Goal: Find specific page/section: Find specific page/section

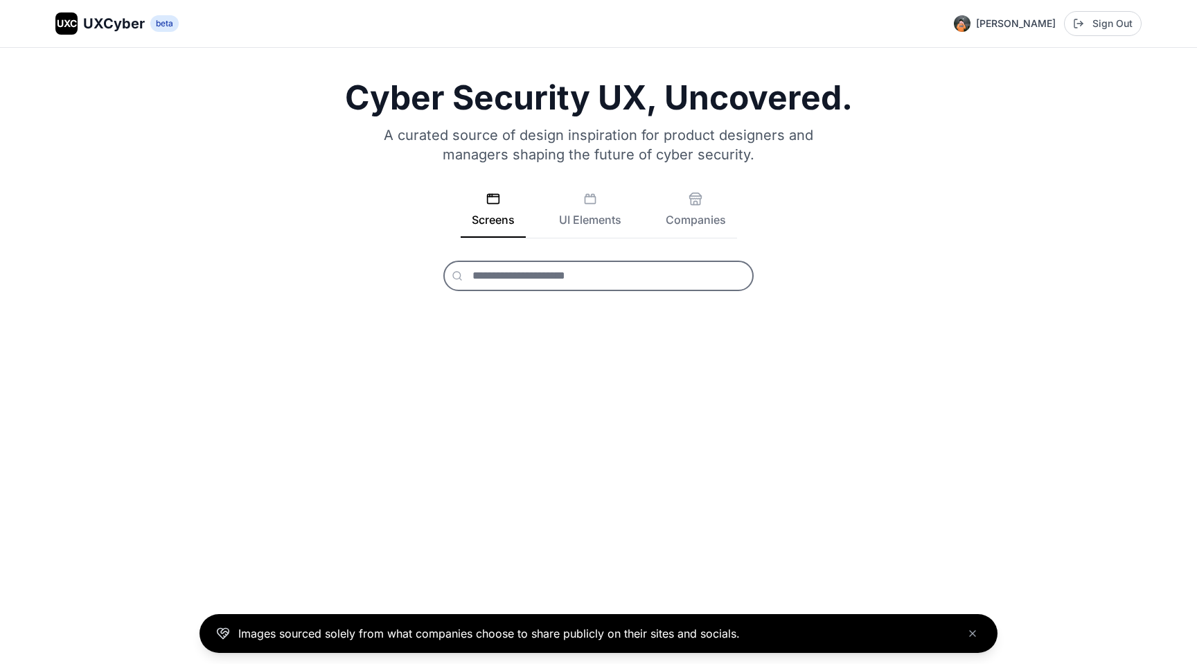
click at [500, 280] on input "text" at bounding box center [598, 275] width 310 height 30
click at [612, 225] on button "UI Elements" at bounding box center [590, 215] width 85 height 46
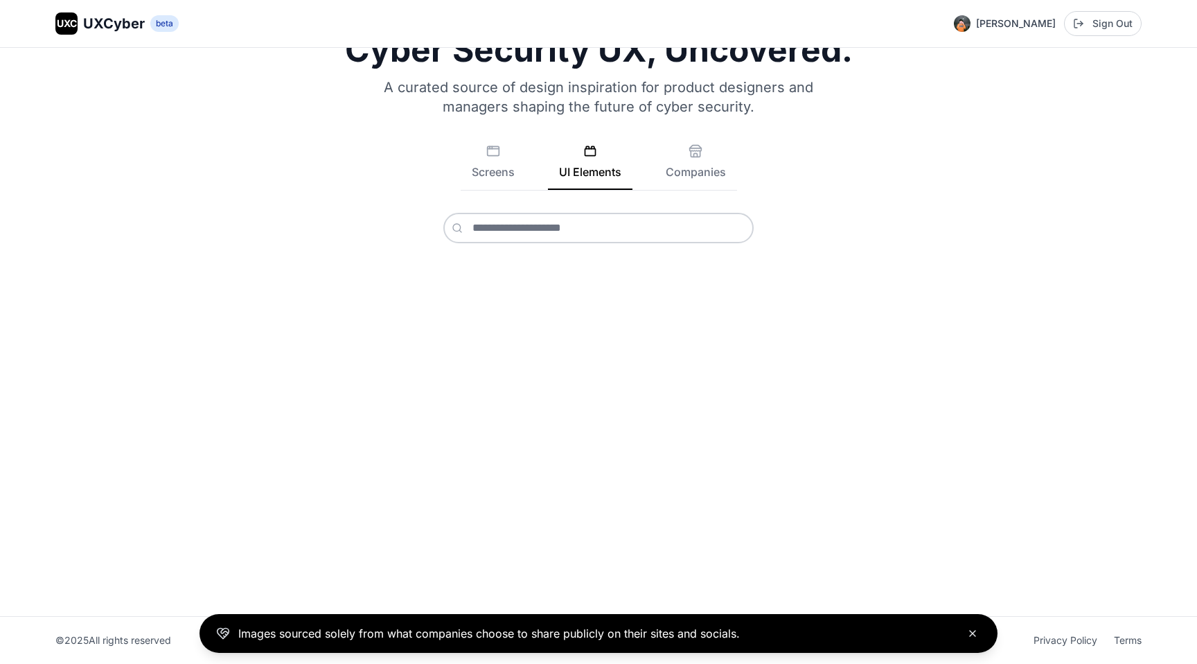
click at [975, 630] on icon "Close banner" at bounding box center [973, 633] width 6 height 6
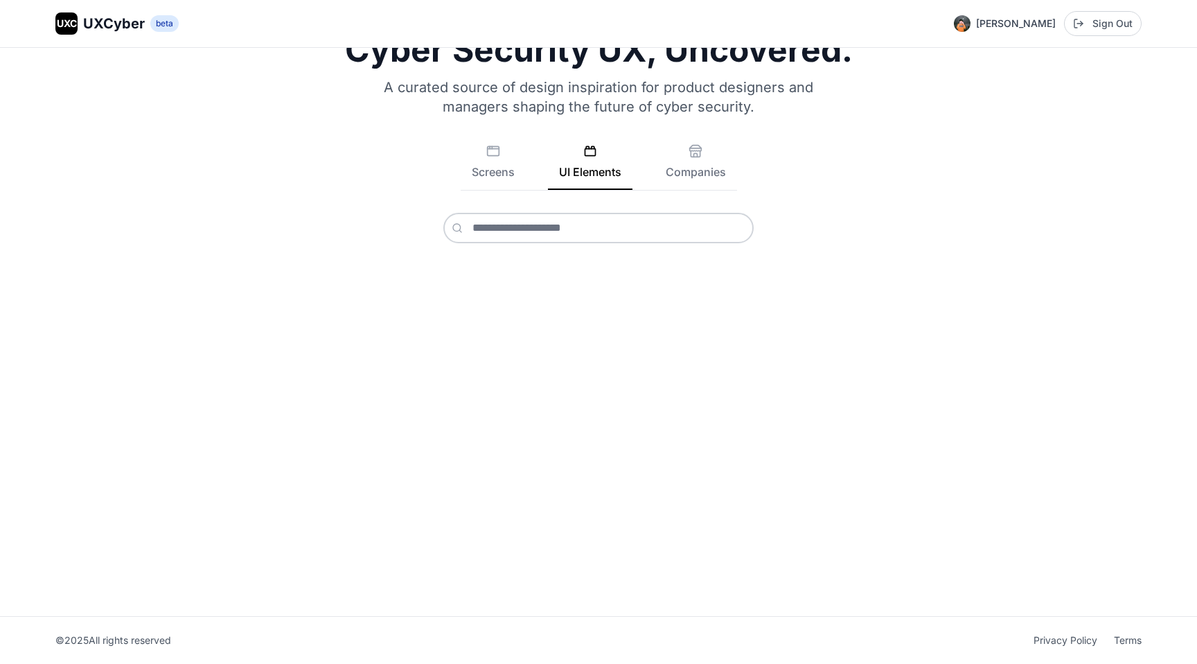
click at [794, 321] on div "Cyber Security UX, Uncovered. A curated source of design inspiration for produc…" at bounding box center [598, 308] width 1197 height 616
click at [636, 213] on input "text" at bounding box center [598, 228] width 310 height 30
click at [463, 148] on button "Screens" at bounding box center [493, 167] width 65 height 46
click at [573, 171] on button "UI Elements" at bounding box center [590, 167] width 85 height 46
click at [558, 235] on input "text" at bounding box center [598, 228] width 310 height 30
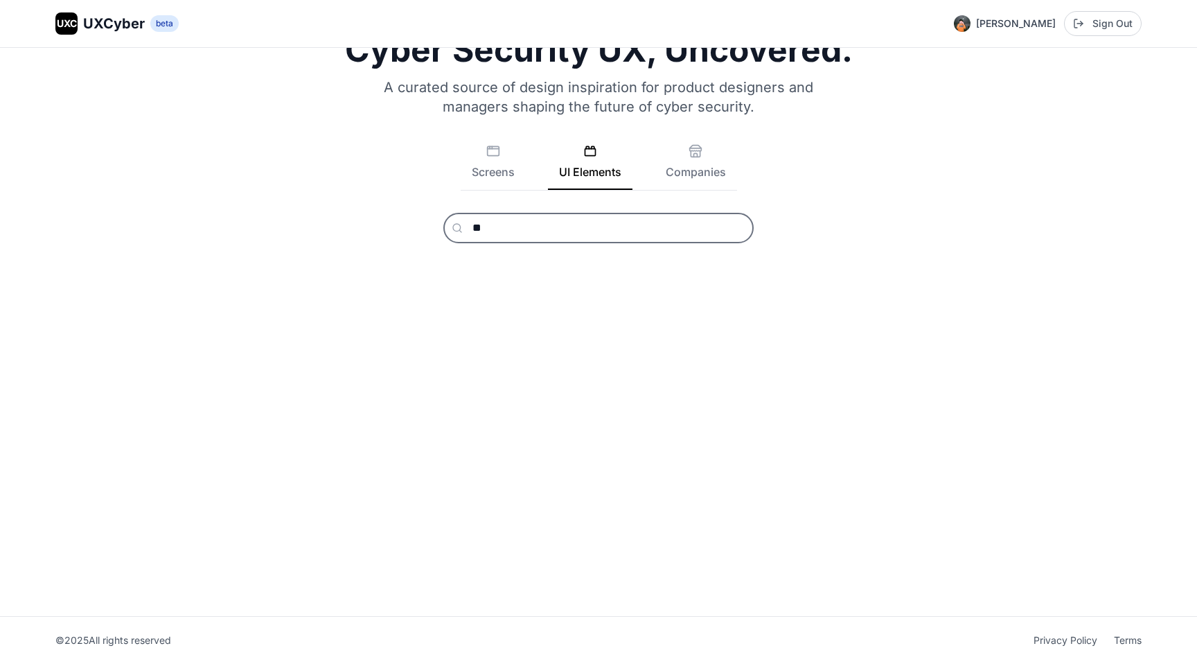
type input "*"
type input "**********"
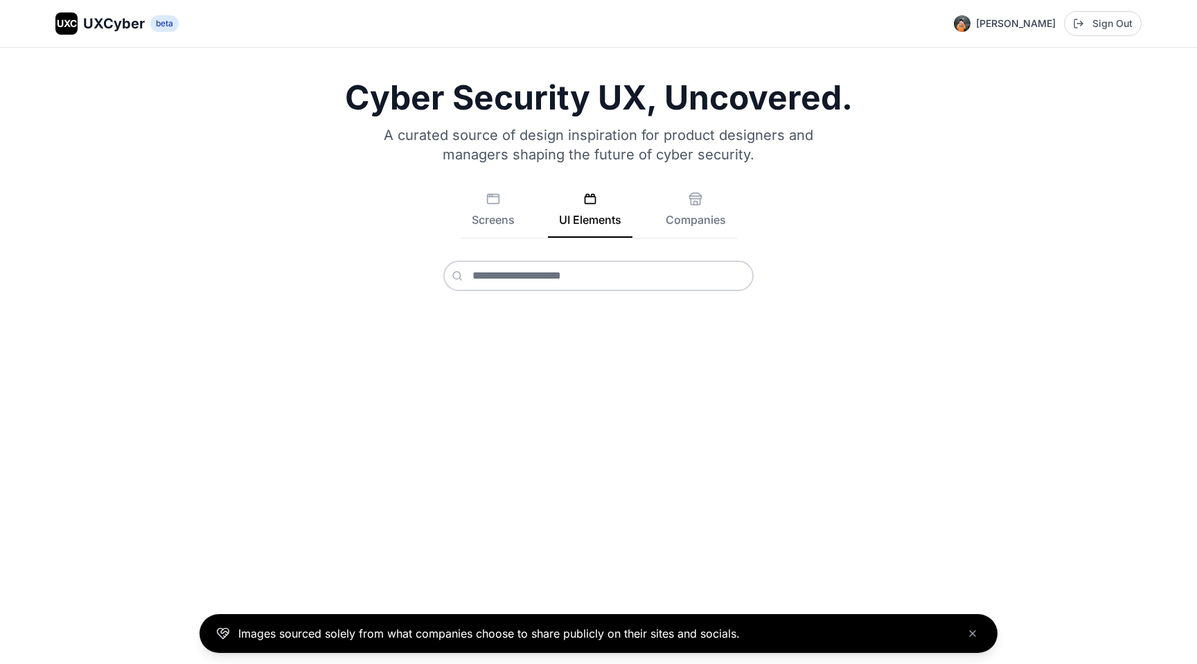
scroll to position [48, 0]
